Goal: Information Seeking & Learning: Learn about a topic

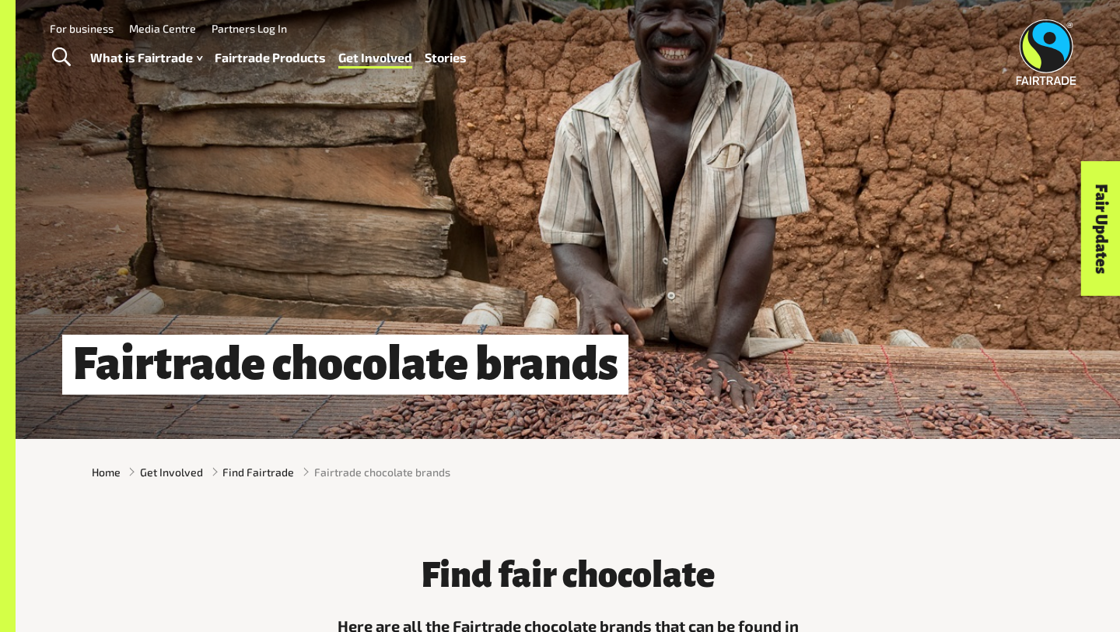
click at [180, 56] on link "What is Fairtrade" at bounding box center [146, 58] width 112 height 23
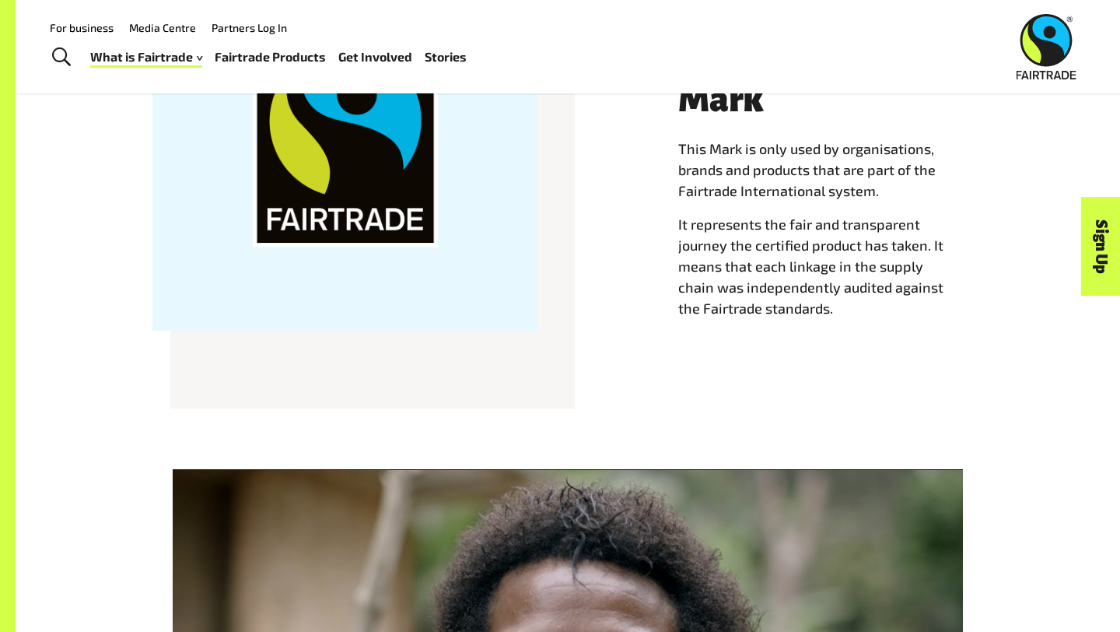
scroll to position [1521, 0]
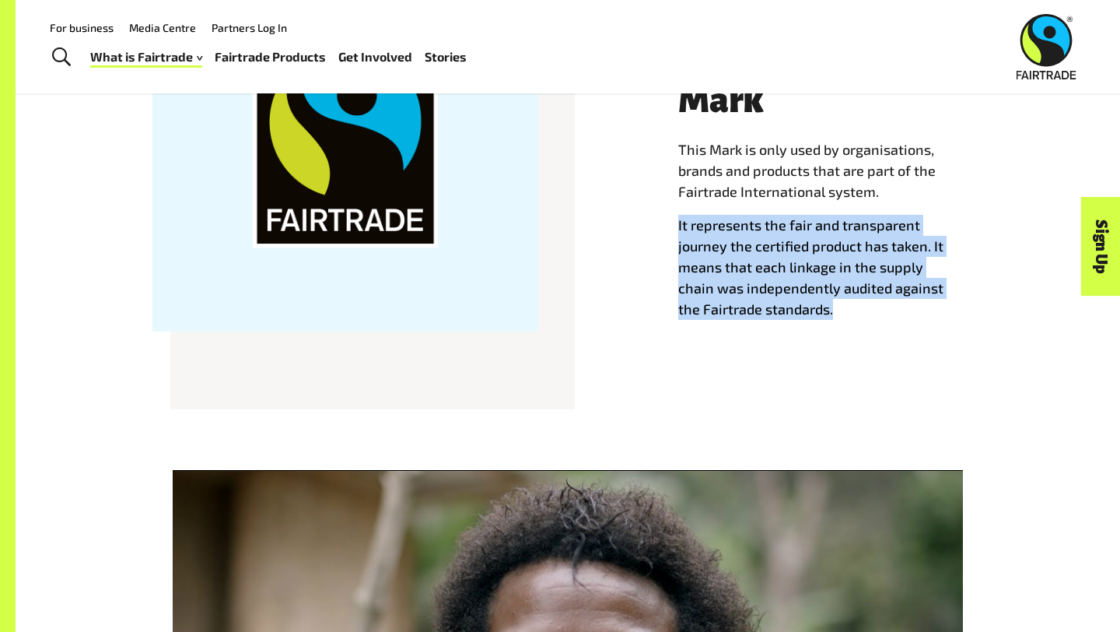
drag, startPoint x: 679, startPoint y: 222, endPoint x: 807, endPoint y: 319, distance: 159.9
click at [807, 319] on div "The Fairtrade Mark This Mark is only used by organisations, brands and products…" at bounding box center [831, 196] width 324 height 309
copy p "It represents the fair and transparent journey the certified product has taken.…"
click at [807, 319] on div "The Fairtrade Mark This Mark is only used by organisations, brands and products…" at bounding box center [831, 196] width 324 height 309
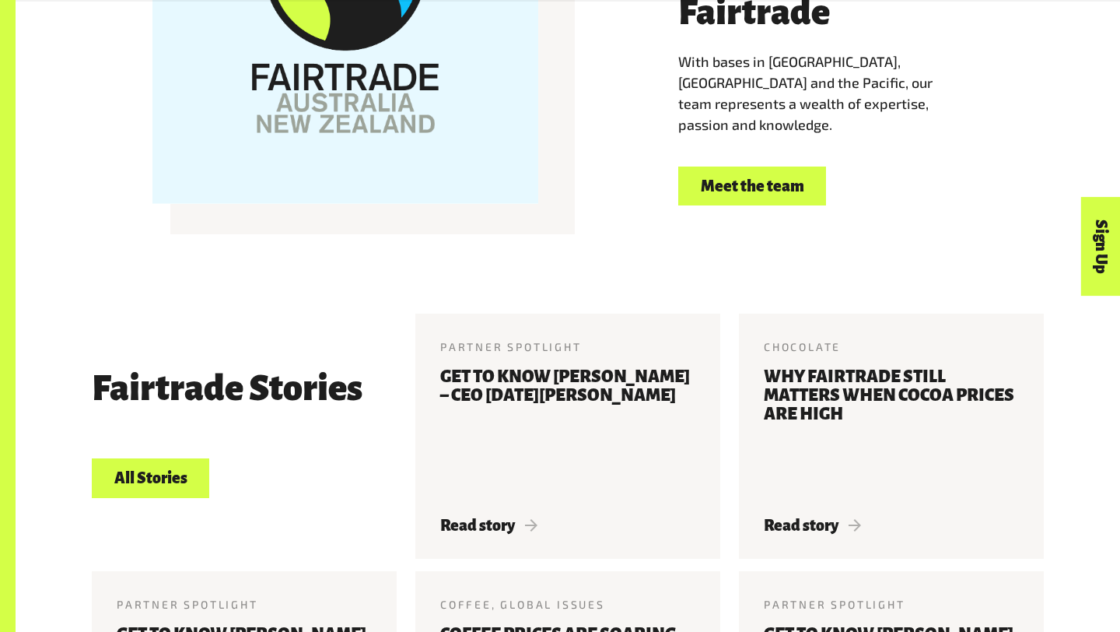
scroll to position [3318, 0]
